Goal: Task Accomplishment & Management: Manage account settings

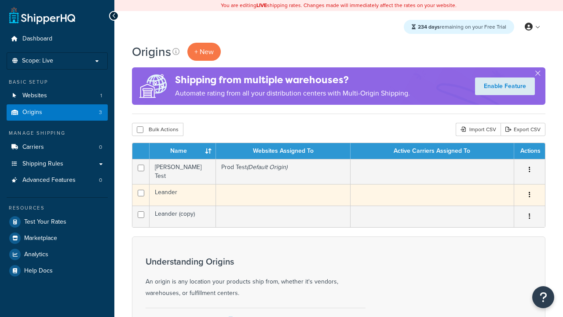
click at [529, 192] on icon "button" at bounding box center [530, 194] width 2 height 6
click at [0, 0] on link "Delete" at bounding box center [0, 0] width 0 height 0
